Goal: Transaction & Acquisition: Download file/media

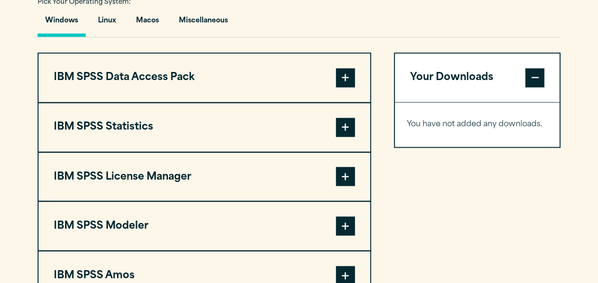
scroll to position [723, 0]
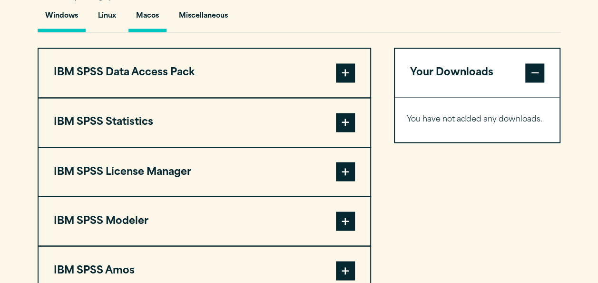
click at [148, 20] on button "Macos" at bounding box center [147, 18] width 38 height 27
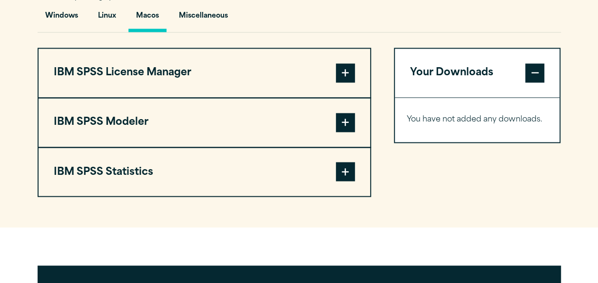
click at [336, 170] on span at bounding box center [345, 171] width 19 height 19
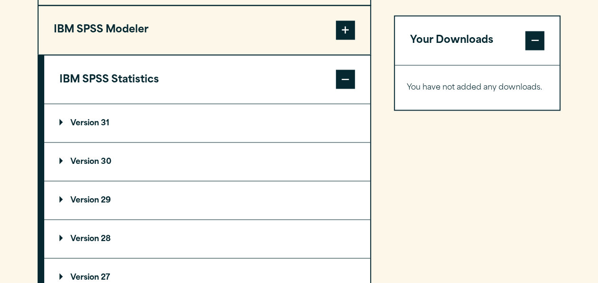
scroll to position [818, 0]
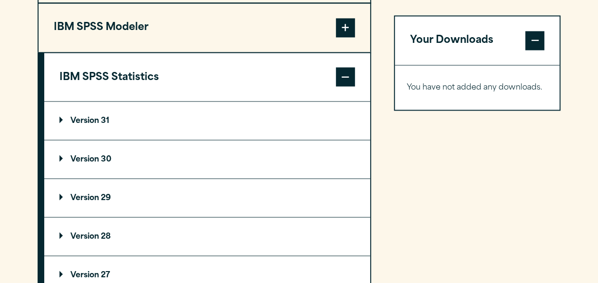
click at [91, 119] on p "Version 31" at bounding box center [84, 121] width 50 height 8
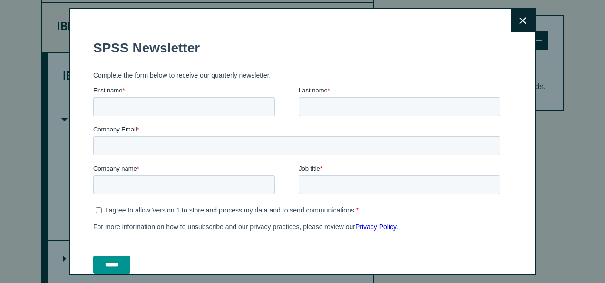
click at [519, 24] on icon at bounding box center [522, 20] width 7 height 7
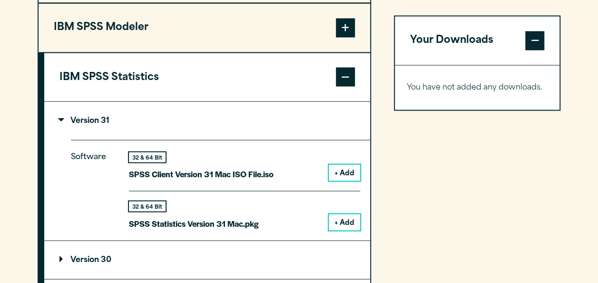
click at [350, 175] on button "+ Add" at bounding box center [344, 172] width 31 height 16
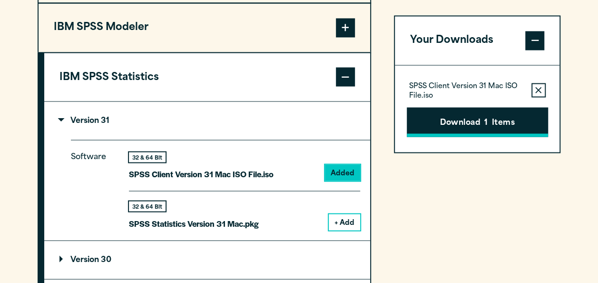
click at [503, 115] on button "Download 1 Items" at bounding box center [477, 121] width 141 height 29
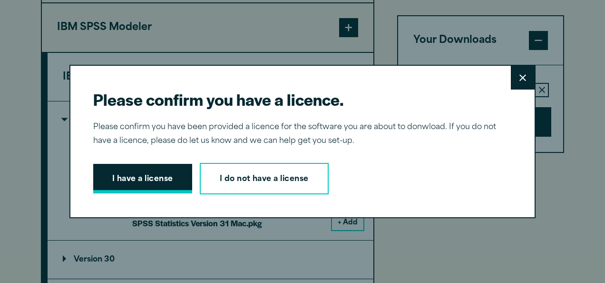
click at [147, 182] on button "I have a license" at bounding box center [142, 178] width 99 height 29
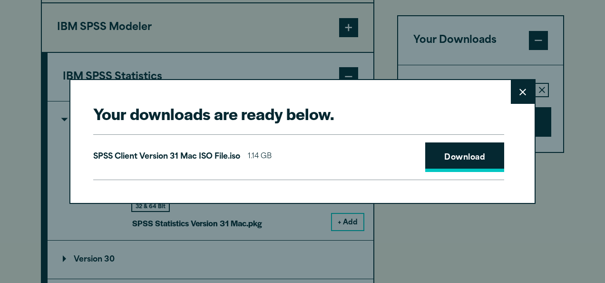
click at [477, 147] on link "Download" at bounding box center [464, 156] width 79 height 29
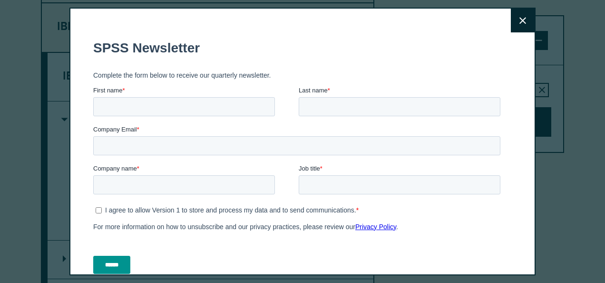
click at [306, 88] on span "Last name" at bounding box center [313, 90] width 29 height 7
click at [306, 97] on input "Last name *" at bounding box center [400, 106] width 202 height 19
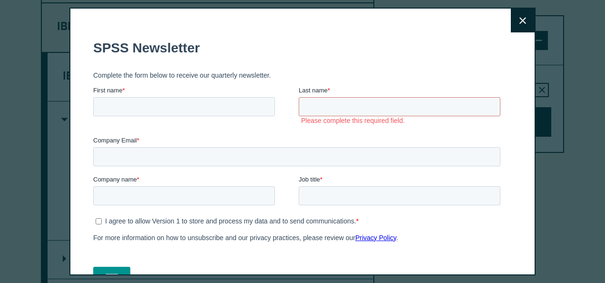
click at [517, 20] on button "Close" at bounding box center [523, 21] width 24 height 24
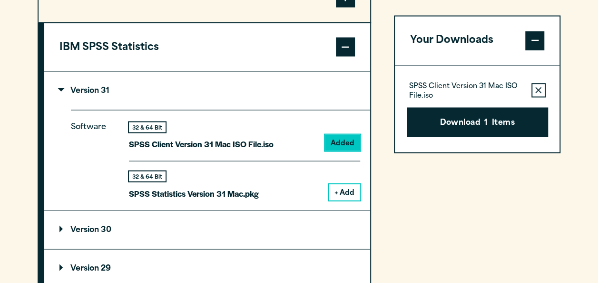
scroll to position [868, 0]
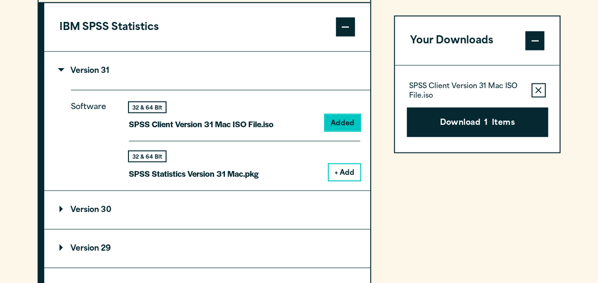
click at [351, 174] on button "+ Add" at bounding box center [344, 172] width 31 height 16
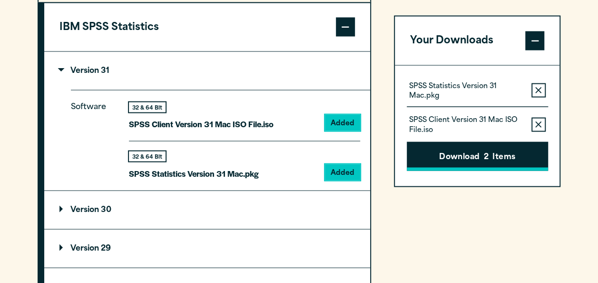
click at [498, 153] on button "Download 2 Items" at bounding box center [477, 155] width 141 height 29
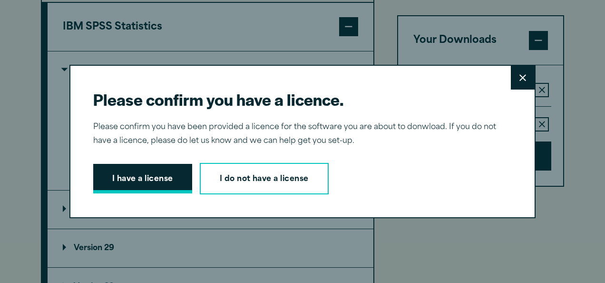
click at [162, 181] on button "I have a license" at bounding box center [142, 178] width 99 height 29
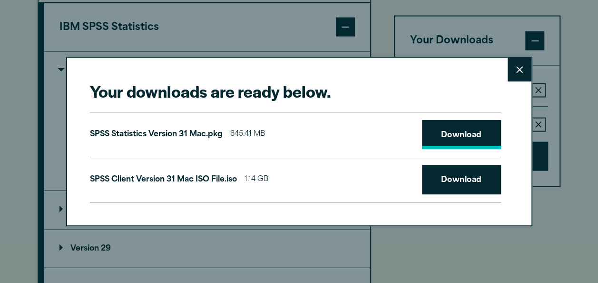
click at [445, 129] on link "Download" at bounding box center [461, 134] width 79 height 29
drag, startPoint x: 446, startPoint y: 79, endPoint x: 386, endPoint y: 85, distance: 60.2
click at [259, 17] on div "Your downloads are ready below. Close SPSS Statistics Version 31 Mac.pkg 845.41…" at bounding box center [299, 141] width 598 height 283
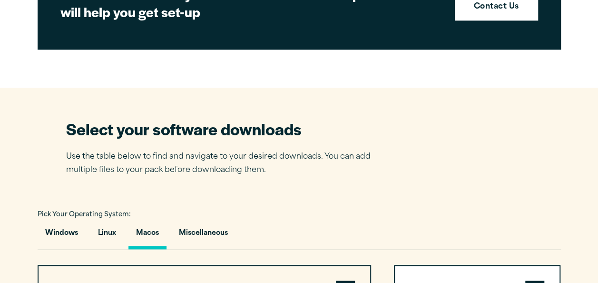
scroll to position [501, 0]
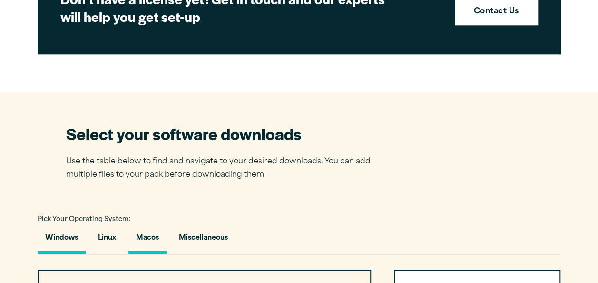
click at [72, 234] on button "Windows" at bounding box center [62, 239] width 48 height 27
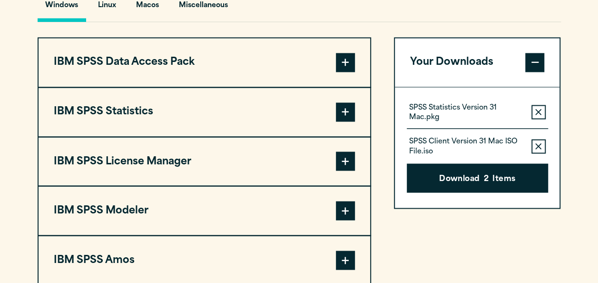
scroll to position [734, 0]
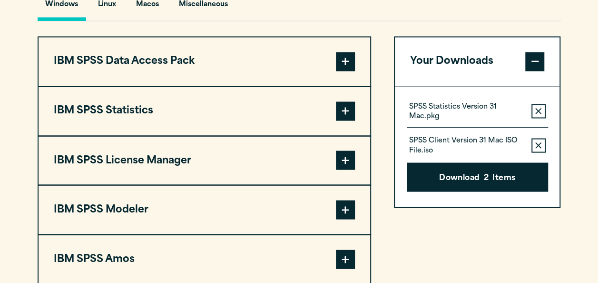
click at [329, 107] on button "IBM SPSS Statistics" at bounding box center [204, 111] width 331 height 49
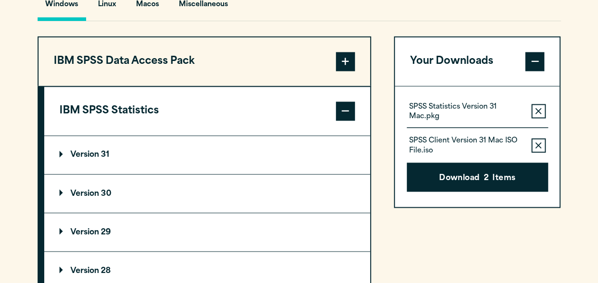
click at [283, 156] on summary "Version 31" at bounding box center [207, 155] width 326 height 38
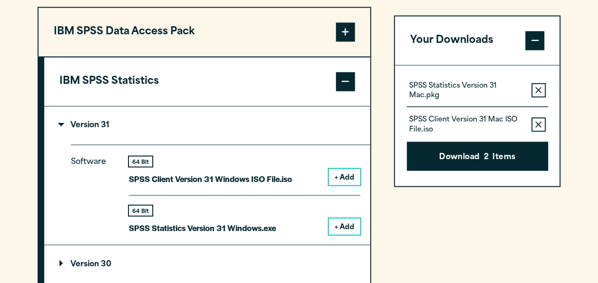
scroll to position [805, 0]
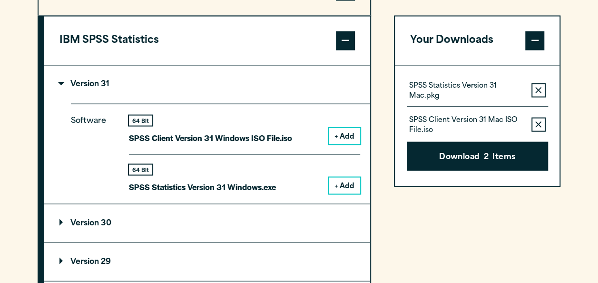
click at [338, 182] on button "+ Add" at bounding box center [344, 185] width 31 height 16
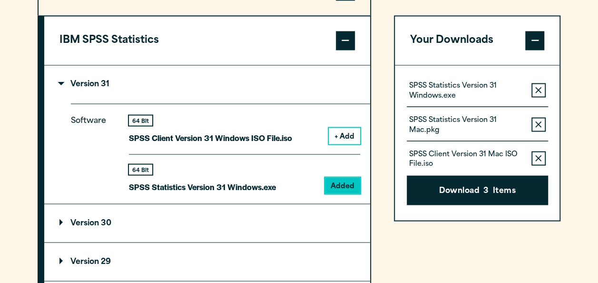
click at [540, 123] on icon "button" at bounding box center [538, 124] width 6 height 7
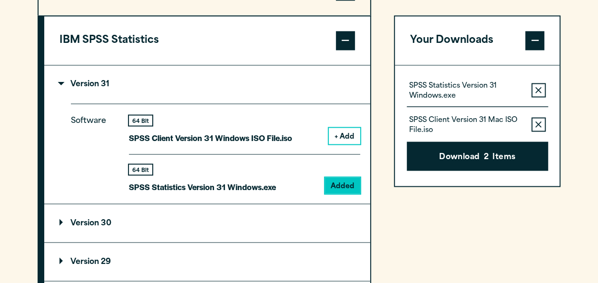
click at [538, 113] on div "SPSS Client Version 31 Mac ISO File.iso Remove this item from your software dow…" at bounding box center [477, 120] width 141 height 27
click at [536, 119] on button "Remove this item from your software download list" at bounding box center [538, 124] width 14 height 14
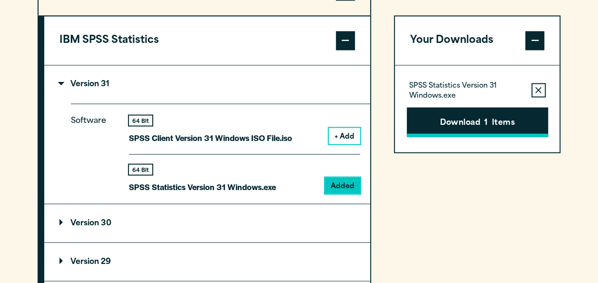
click at [494, 120] on button "Download 1 Items" at bounding box center [477, 121] width 141 height 29
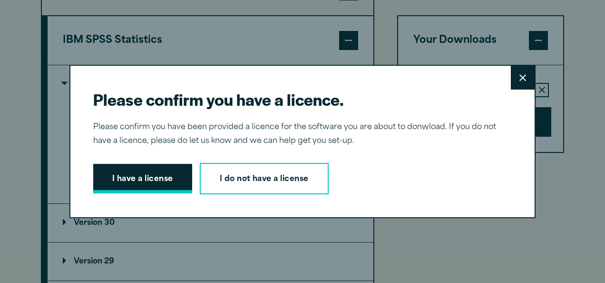
click at [115, 169] on button "I have a license" at bounding box center [142, 178] width 99 height 29
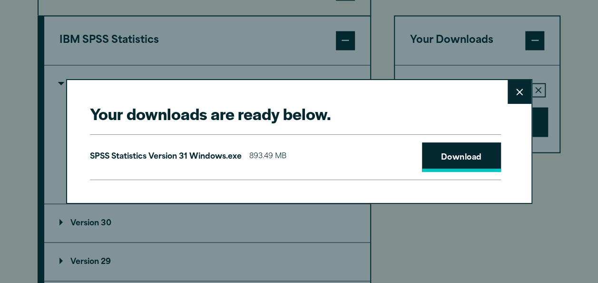
click at [456, 156] on link "Download" at bounding box center [461, 156] width 79 height 29
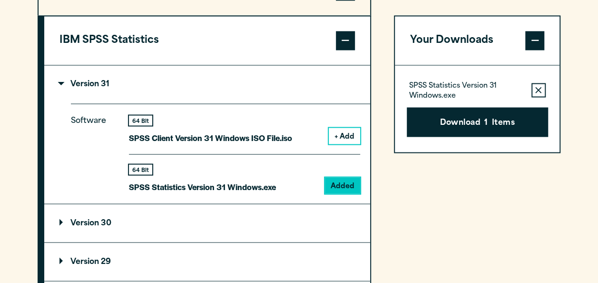
click at [360, 15] on div "Your downloads are ready below. Close SPSS Statistics Version 31 Windows.exe 89…" at bounding box center [299, 141] width 598 height 283
click at [562, 221] on section "Select your software downloads Use the table below to find and navigate to your…" at bounding box center [299, 182] width 598 height 787
click at [575, 188] on section "Select your software downloads Use the table below to find and navigate to your…" at bounding box center [299, 182] width 598 height 787
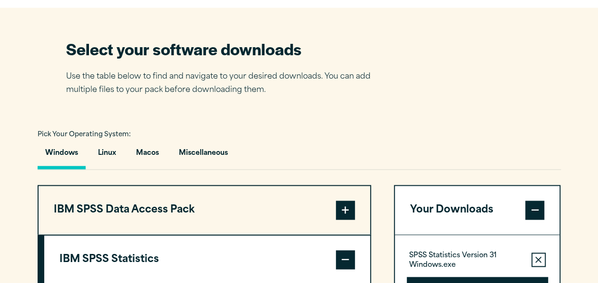
scroll to position [583, 0]
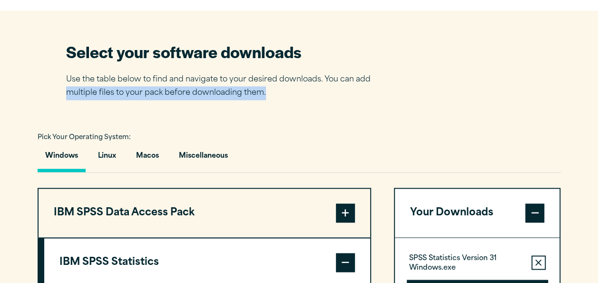
drag, startPoint x: 596, startPoint y: 93, endPoint x: 594, endPoint y: 74, distance: 19.2
